Goal: Task Accomplishment & Management: Use online tool/utility

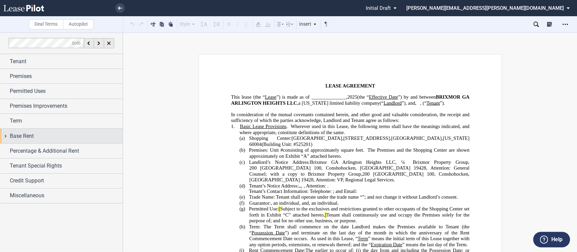
click at [7, 138] on div "Base Rent" at bounding box center [61, 136] width 123 height 15
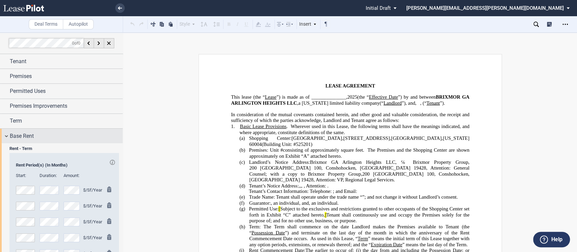
click at [7, 138] on div "Base Rent" at bounding box center [61, 136] width 123 height 15
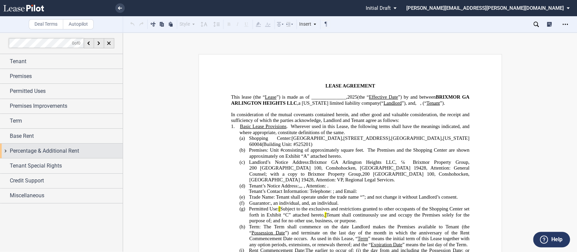
click at [6, 150] on div "Percentage & Additional Rent" at bounding box center [61, 151] width 123 height 15
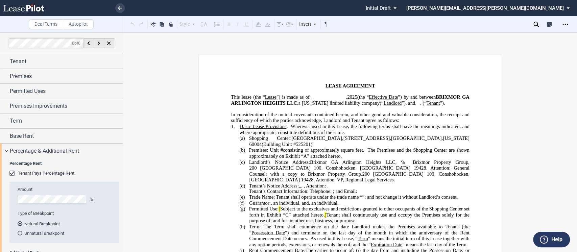
click at [15, 172] on div "Tenant Pays Percentage Rent" at bounding box center [12, 174] width 7 height 7
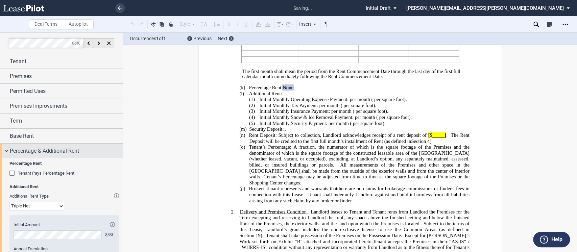
scroll to position [263, 0]
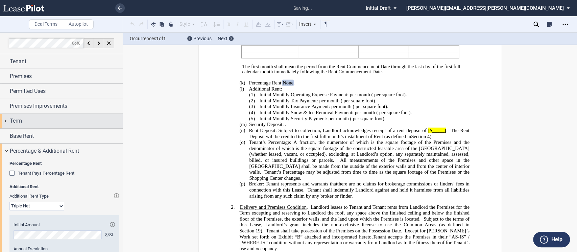
click at [8, 120] on div "Term" at bounding box center [61, 121] width 123 height 15
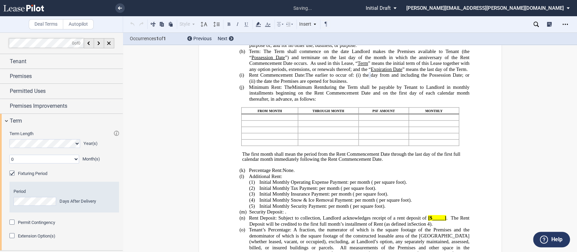
scroll to position [172, 0]
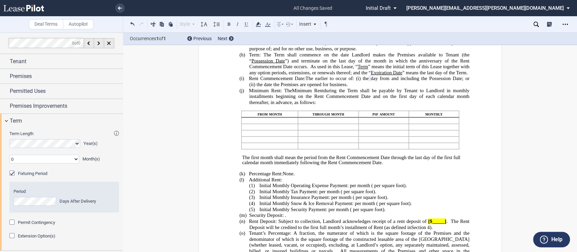
drag, startPoint x: 123, startPoint y: 121, endPoint x: 121, endPoint y: 149, distance: 28.1
click at [121, 149] on div "Deal Terms Autopilot Style Normal 8pt 9pt 10pt 10.5pt 11pt 12pt 14pt 16pt Norma…" at bounding box center [288, 142] width 577 height 220
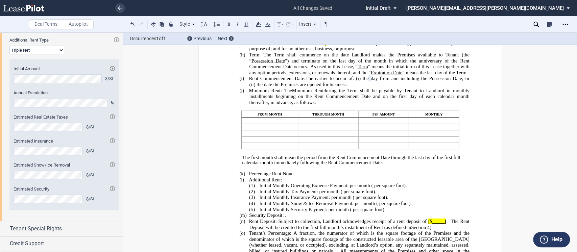
scroll to position [292, 0]
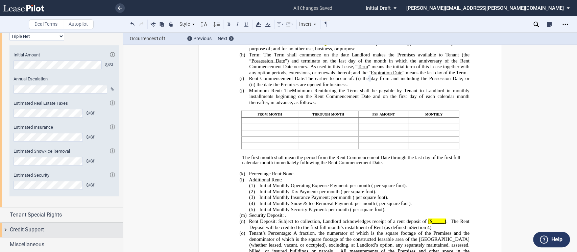
click at [6, 230] on div "Credit Support" at bounding box center [61, 230] width 123 height 15
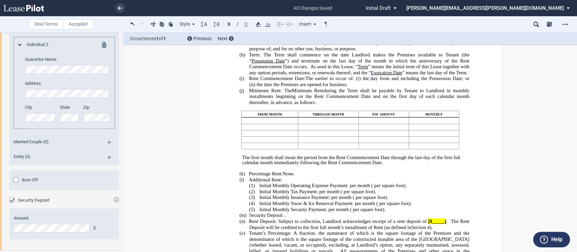
scroll to position [650, 0]
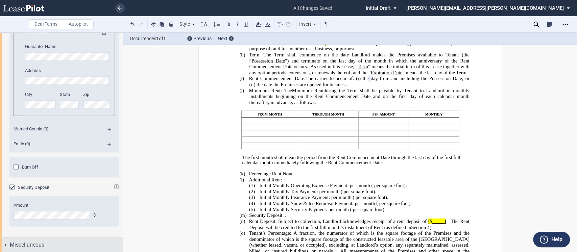
click at [7, 245] on div "Miscellaneous" at bounding box center [61, 245] width 123 height 15
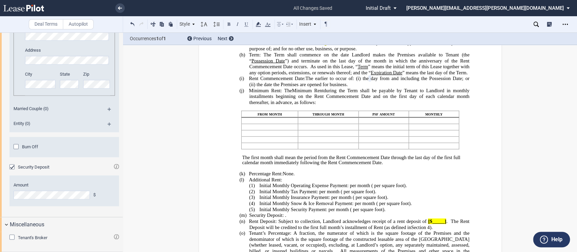
click at [10, 238] on div "Tenant's Broker" at bounding box center [12, 238] width 7 height 7
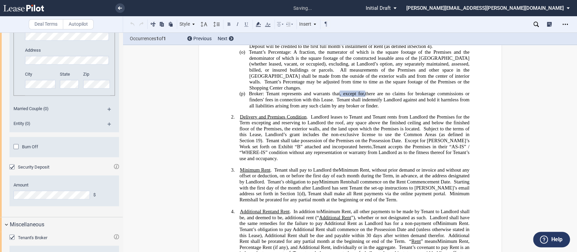
scroll to position [705, 0]
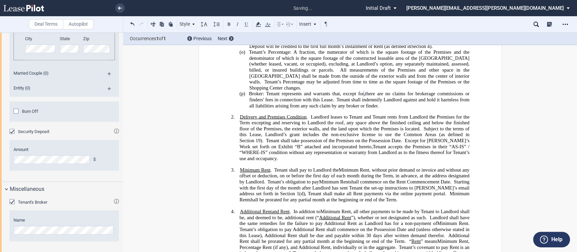
click at [564, 20] on div "Open Lease options menu" at bounding box center [565, 24] width 11 height 11
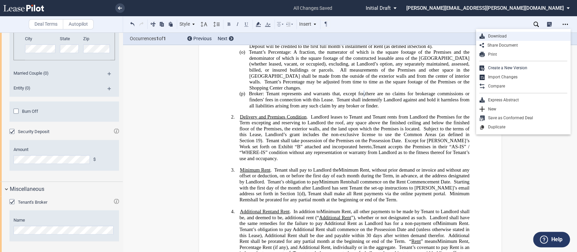
click at [498, 37] on div "Download" at bounding box center [526, 36] width 83 height 6
